Goal: Task Accomplishment & Management: Complete application form

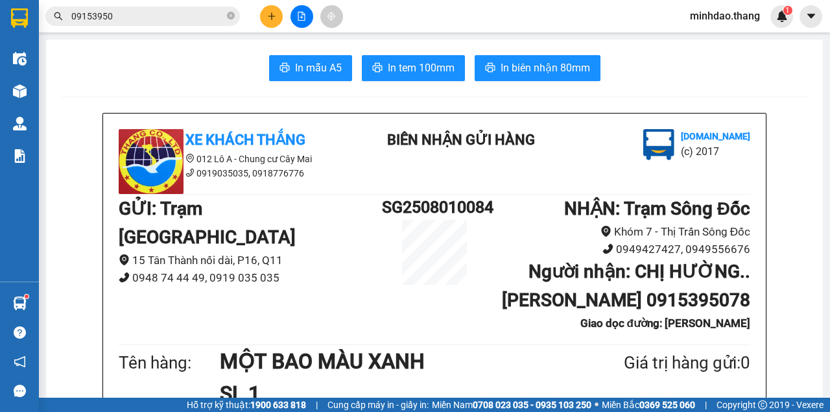
scroll to position [389, 0]
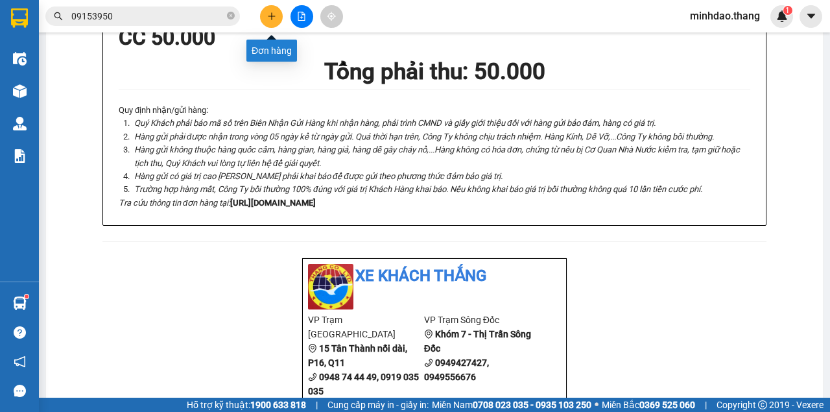
click at [268, 13] on button at bounding box center [271, 16] width 23 height 23
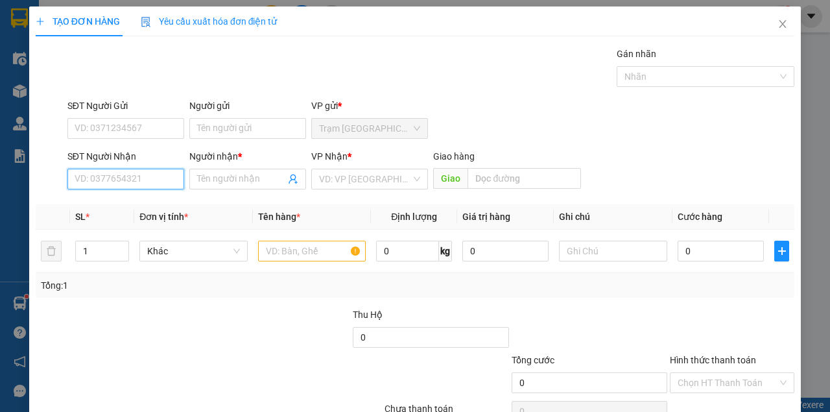
click at [127, 183] on input "SĐT Người Nhận" at bounding box center [125, 179] width 117 height 21
paste input "0913065645"
type input "0913065645"
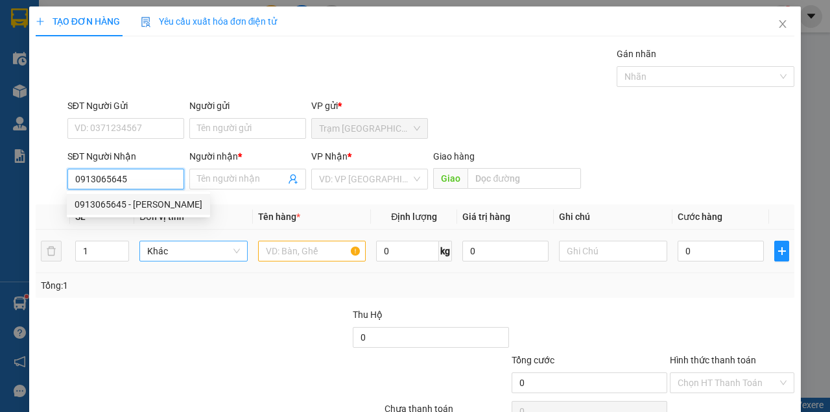
drag, startPoint x: 144, startPoint y: 197, endPoint x: 239, endPoint y: 250, distance: 108.9
click at [145, 197] on div "0913065645 - [PERSON_NAME]" at bounding box center [138, 204] width 143 height 21
type input "[PERSON_NAME]"
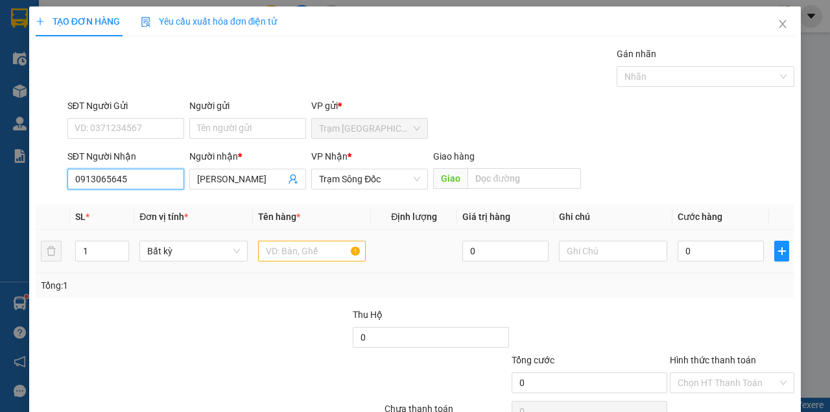
type input "0913065645"
click at [280, 263] on td at bounding box center [312, 251] width 119 height 43
click at [283, 259] on div at bounding box center [312, 251] width 108 height 26
click at [283, 259] on input "text" at bounding box center [312, 251] width 108 height 21
click at [284, 258] on input "text" at bounding box center [312, 251] width 108 height 21
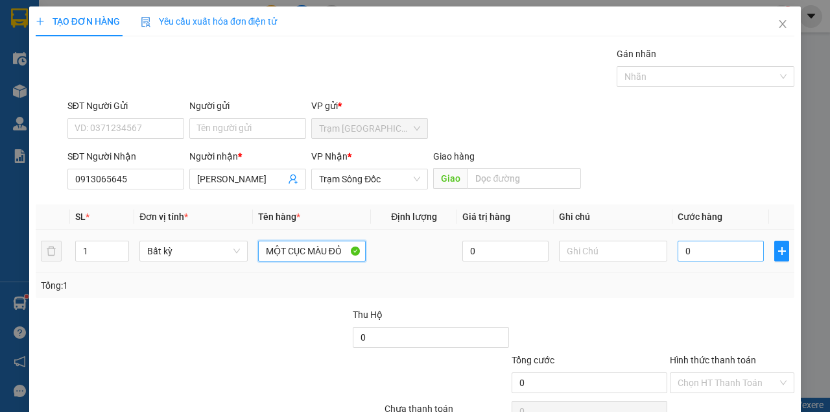
type input "MỘT CỤC MÀU ĐỎ"
click at [679, 253] on input "0" at bounding box center [721, 251] width 86 height 21
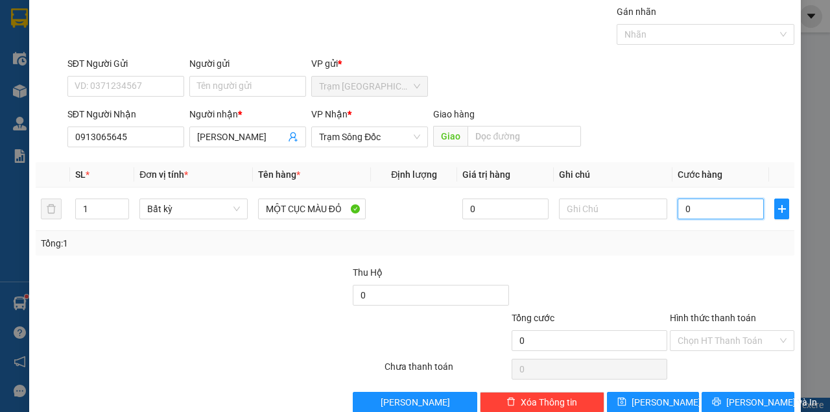
scroll to position [66, 0]
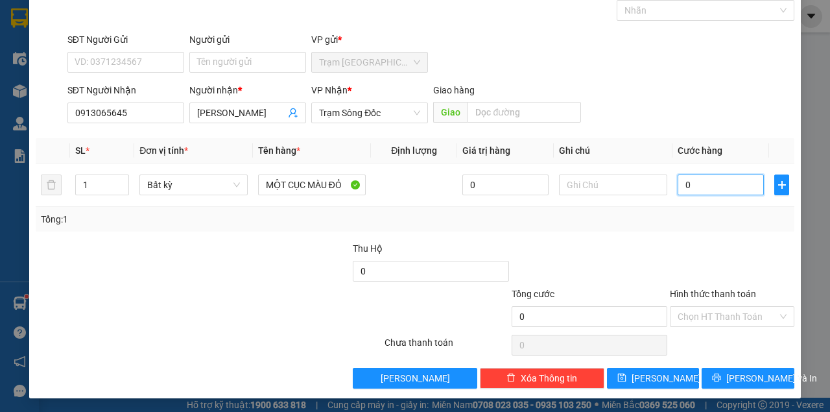
type input "4"
type input "40"
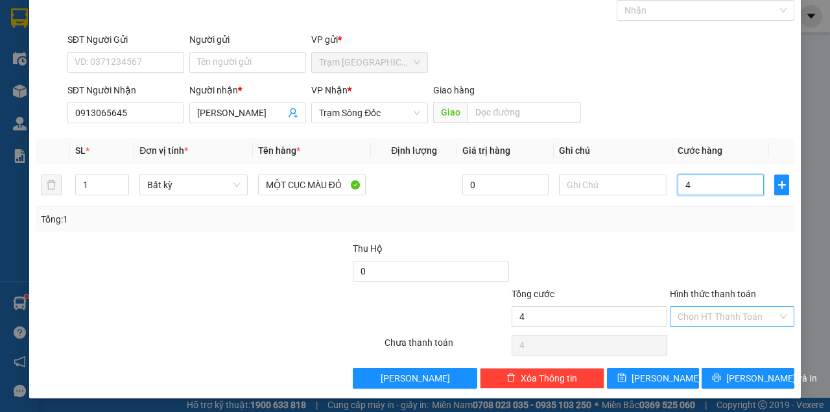
type input "40"
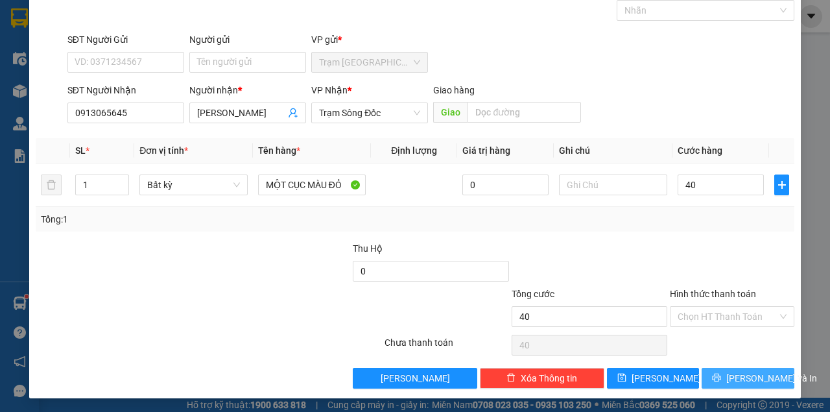
type input "40.000"
click at [702, 368] on button "[PERSON_NAME] và In" at bounding box center [748, 378] width 93 height 21
click at [740, 376] on span "[PERSON_NAME] và In" at bounding box center [772, 378] width 91 height 14
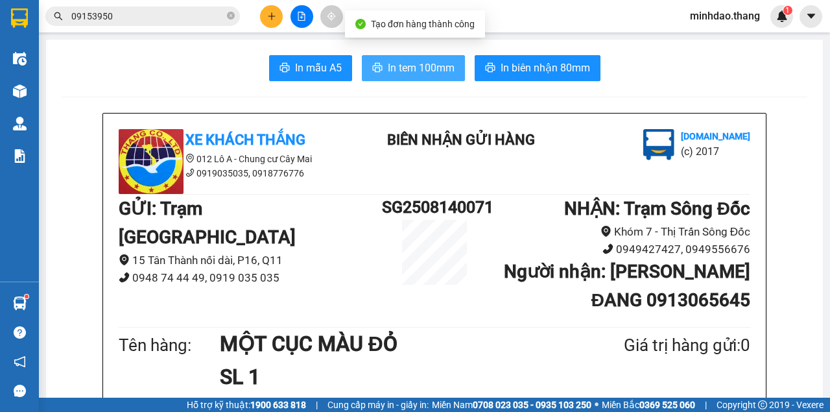
click at [420, 67] on span "In tem 100mm" at bounding box center [421, 68] width 67 height 16
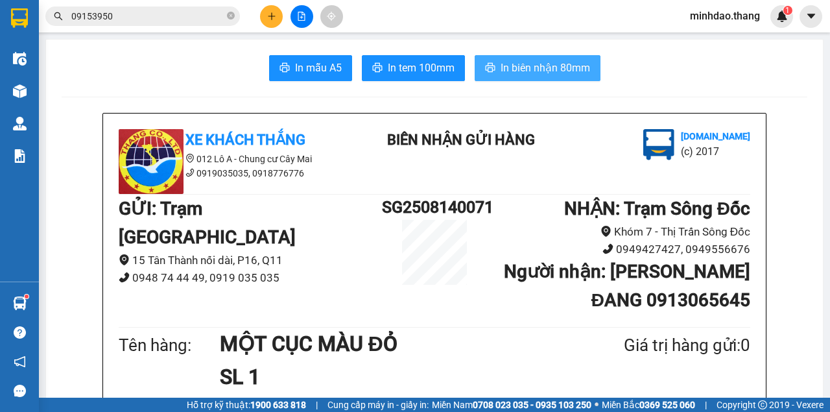
click at [530, 69] on span "In biên nhận 80mm" at bounding box center [546, 68] width 90 height 16
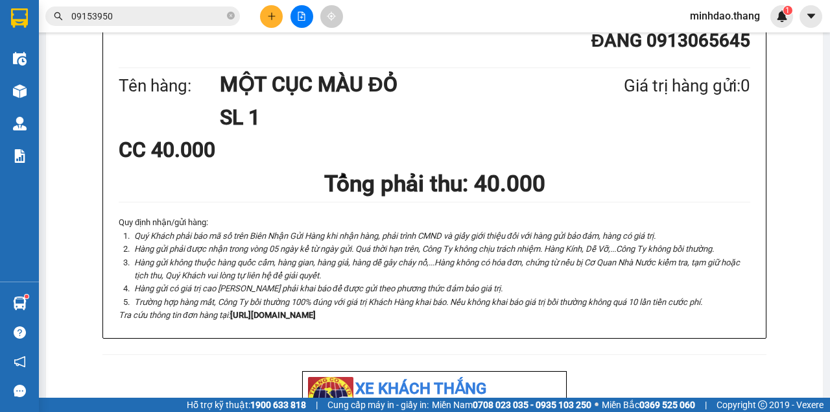
scroll to position [410, 0]
